Goal: Task Accomplishment & Management: Manage account settings

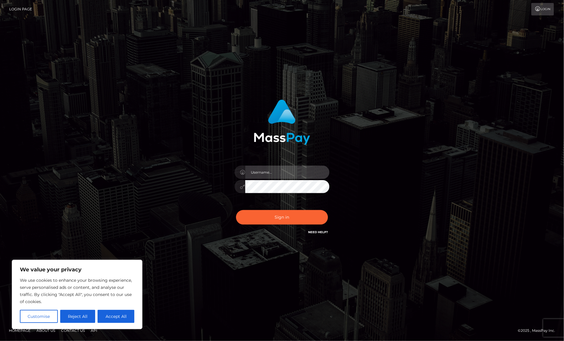
type input "alexism"
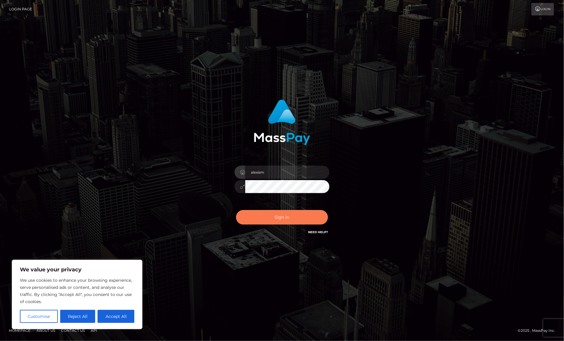
click at [272, 211] on button "Sign in" at bounding box center [282, 217] width 92 height 15
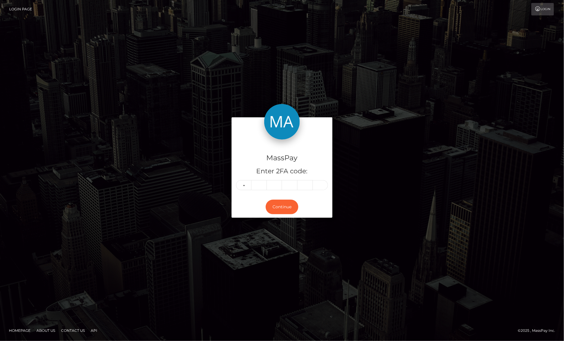
type input "6"
type input "3"
type input "2"
type input "5"
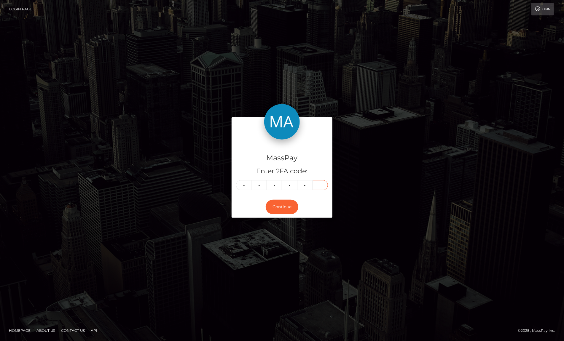
type input "4"
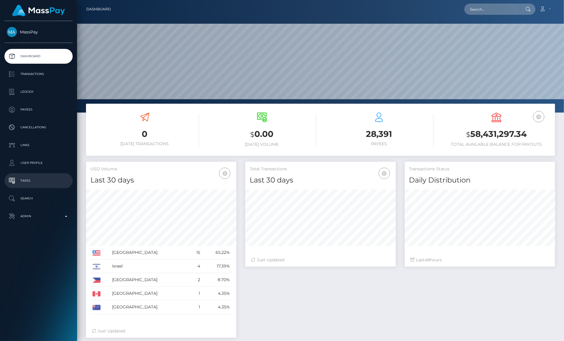
scroll to position [105, 150]
click at [35, 213] on p "Admin" at bounding box center [38, 216] width 63 height 9
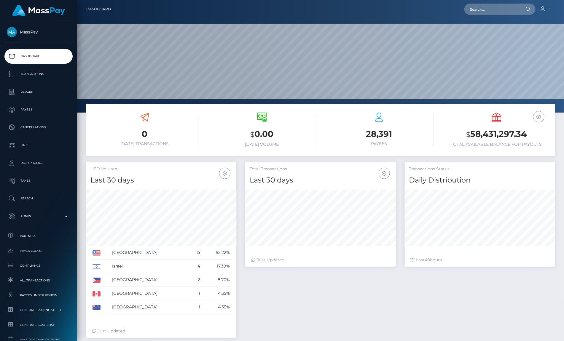
click at [32, 191] on ul "Dashboard Transactions Ledger Payees Cancellations Links Taxes" at bounding box center [38, 197] width 77 height 297
click at [32, 198] on p "Search" at bounding box center [38, 198] width 63 height 9
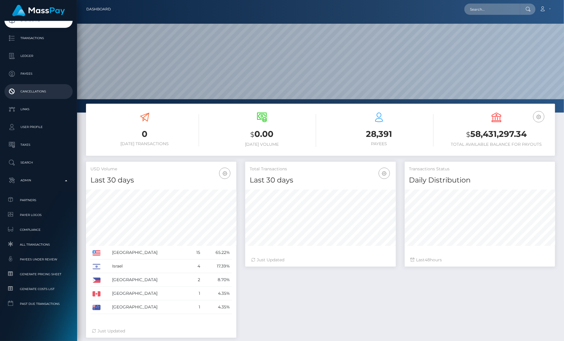
scroll to position [0, 0]
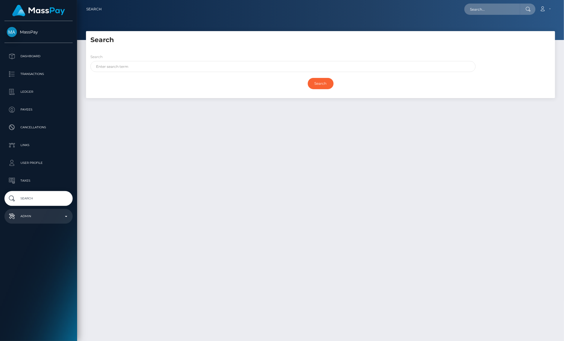
click at [30, 218] on p "Admin" at bounding box center [38, 216] width 63 height 9
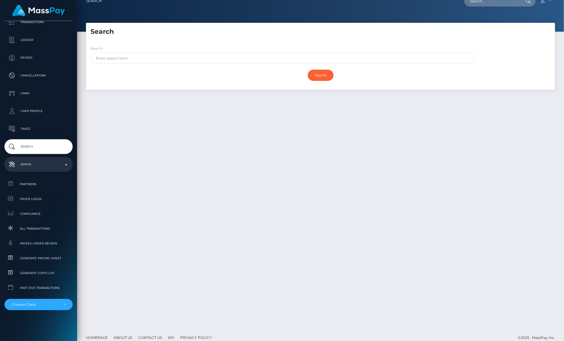
scroll to position [11, 0]
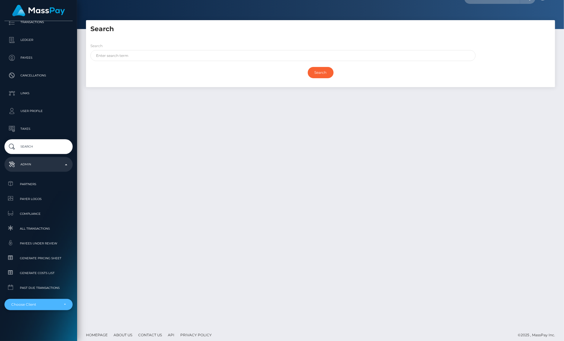
click at [34, 307] on div "Choose Client" at bounding box center [38, 304] width 68 height 11
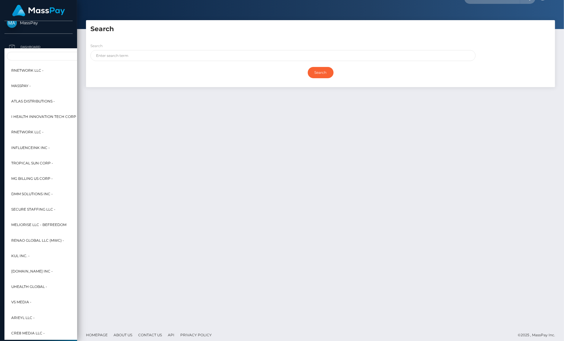
scroll to position [0, 0]
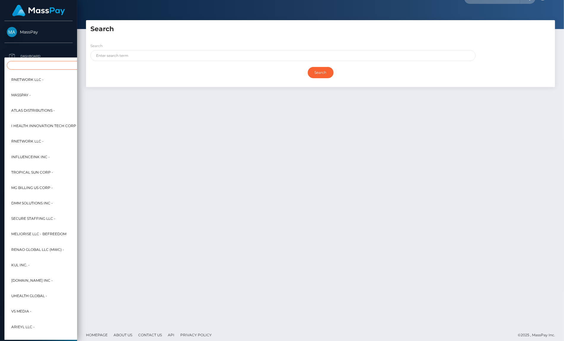
click at [20, 65] on input "Search" at bounding box center [72, 65] width 130 height 9
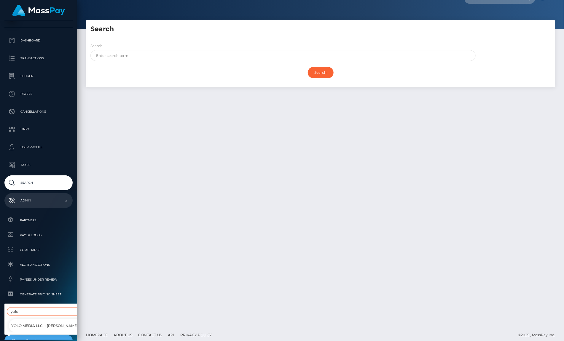
scroll to position [24, 0]
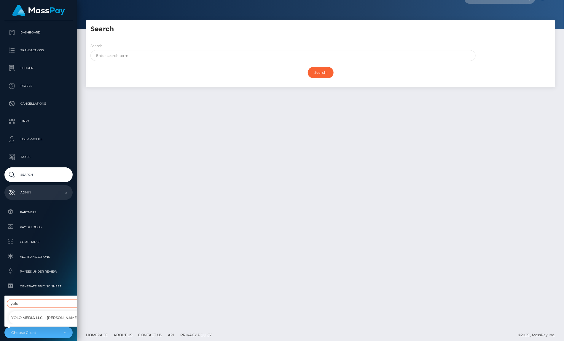
type input "yolo"
click at [41, 317] on span "YOLO Media LLC. - Miss Bliss" at bounding box center [44, 318] width 67 height 8
select select "354"
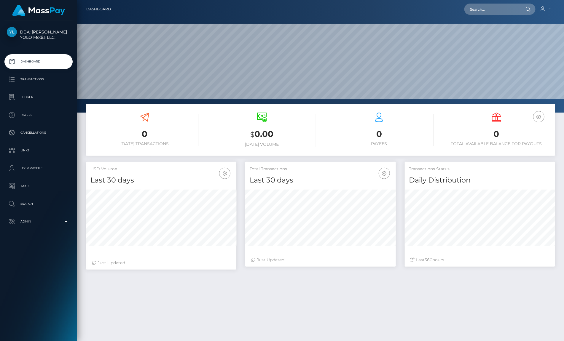
scroll to position [105, 150]
click at [32, 81] on p "Transactions" at bounding box center [38, 79] width 63 height 9
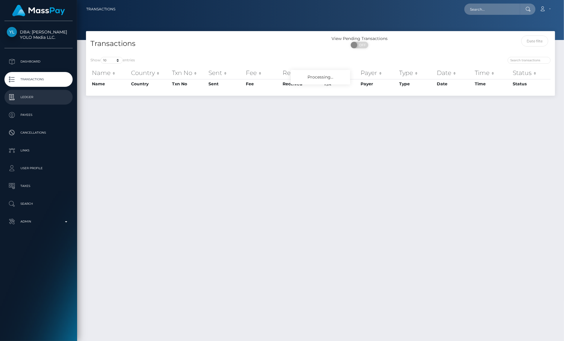
click at [31, 102] on link "Ledger" at bounding box center [38, 97] width 68 height 15
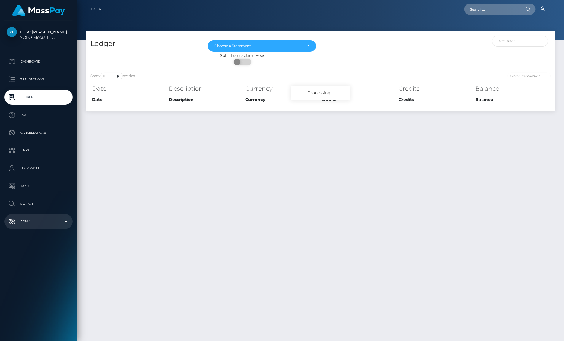
click at [44, 224] on p "Admin" at bounding box center [38, 221] width 63 height 9
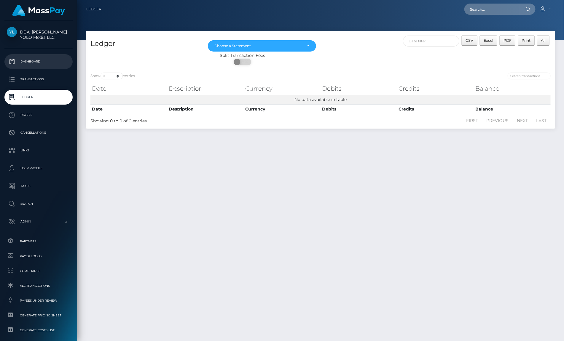
click at [37, 64] on p "Dashboard" at bounding box center [38, 61] width 63 height 9
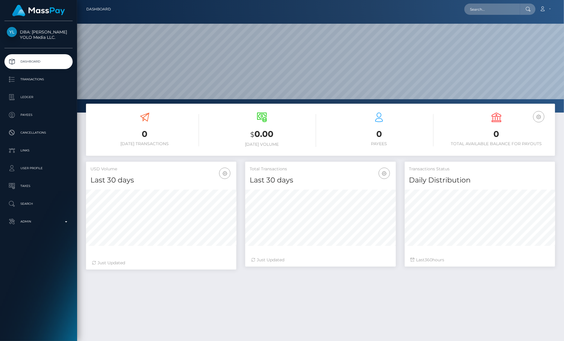
scroll to position [105, 150]
click at [538, 116] on icon "button" at bounding box center [538, 116] width 7 height 7
click at [39, 100] on p "Ledger" at bounding box center [38, 97] width 63 height 9
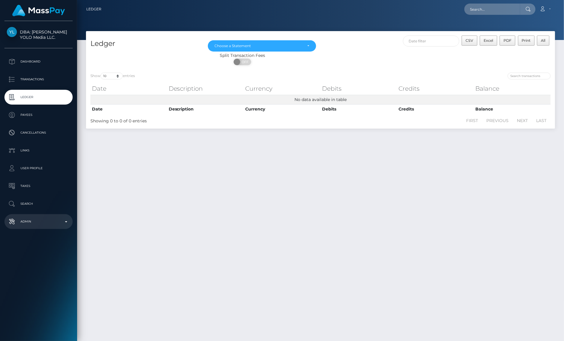
click at [34, 225] on p "Admin" at bounding box center [38, 221] width 63 height 9
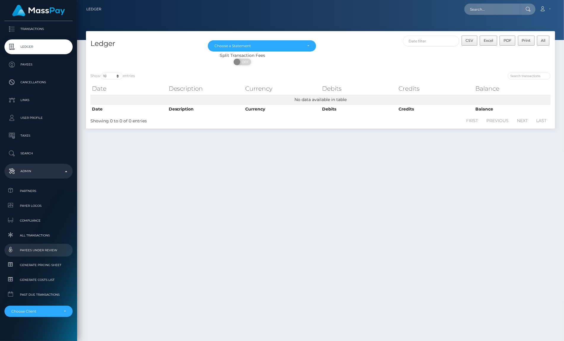
scroll to position [57, 0]
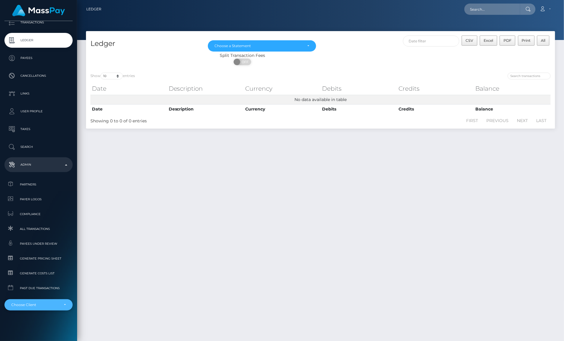
click at [23, 303] on div "Choose Client" at bounding box center [35, 305] width 48 height 5
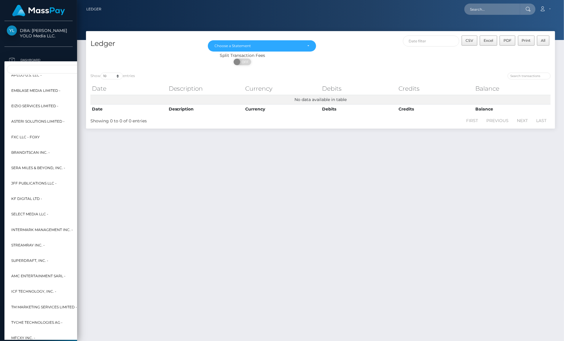
scroll to position [544, 0]
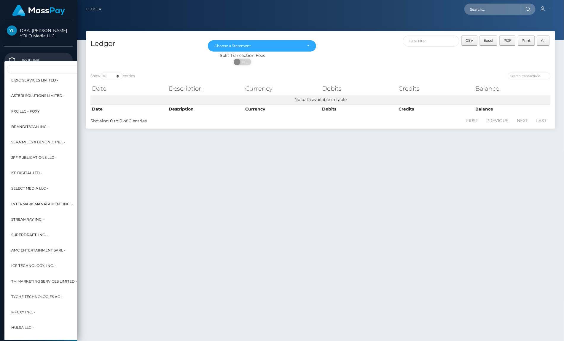
click at [58, 53] on link "Dashboard" at bounding box center [38, 60] width 68 height 15
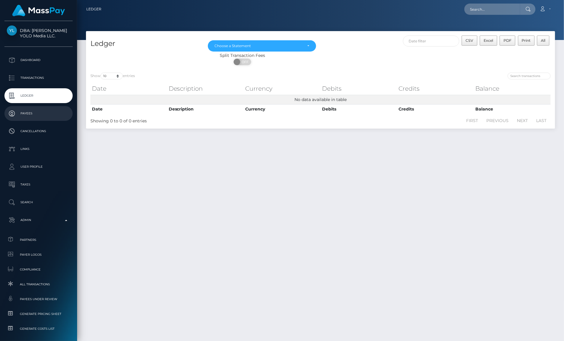
scroll to position [57, 0]
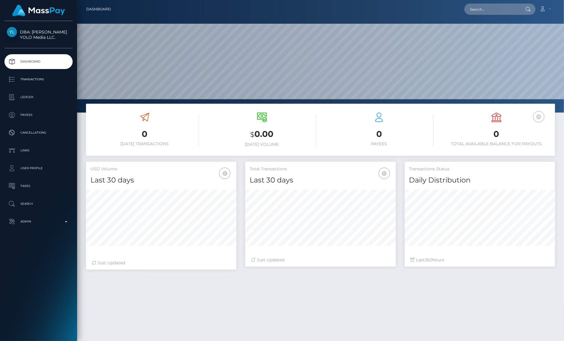
scroll to position [105, 150]
